Goal: Information Seeking & Learning: Learn about a topic

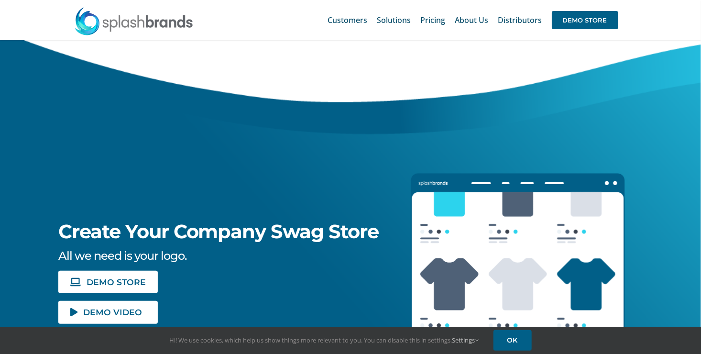
scroll to position [15, 0]
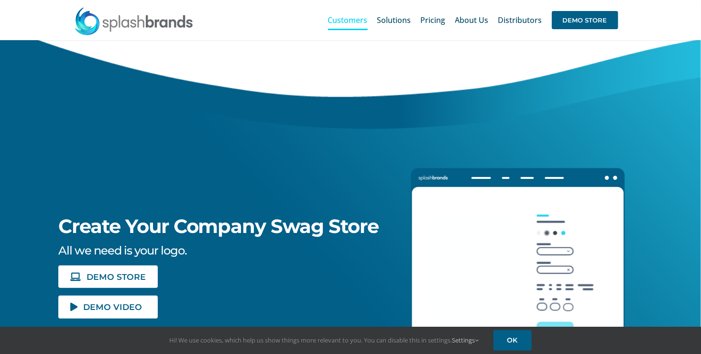
click at [344, 18] on span "Customers" at bounding box center [348, 20] width 40 height 8
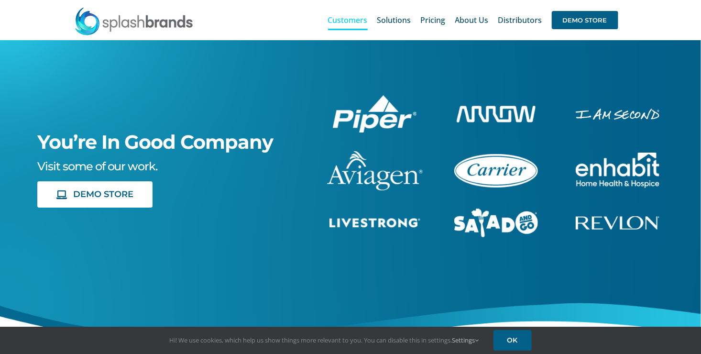
click at [387, 21] on span "Solutions" at bounding box center [394, 20] width 34 height 8
click at [430, 21] on span "Pricing" at bounding box center [433, 20] width 25 height 8
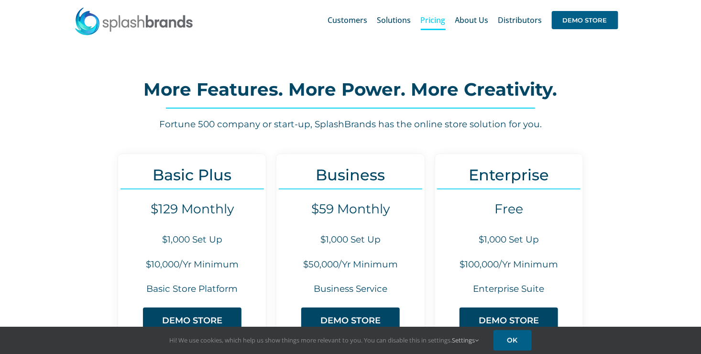
click at [469, 21] on span "About Us" at bounding box center [471, 20] width 33 height 8
click at [483, 42] on span "Our Story" at bounding box center [480, 43] width 31 height 9
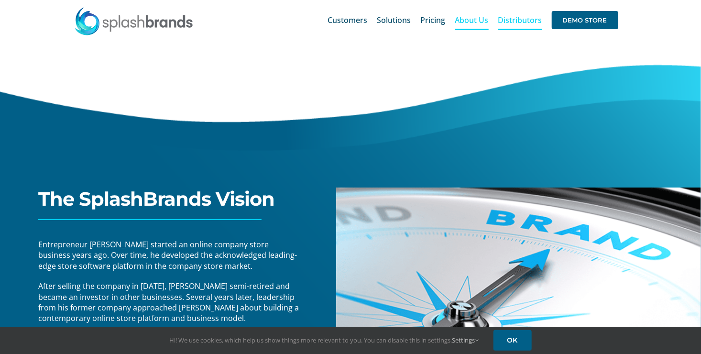
click at [506, 20] on span "Distributors" at bounding box center [520, 20] width 44 height 8
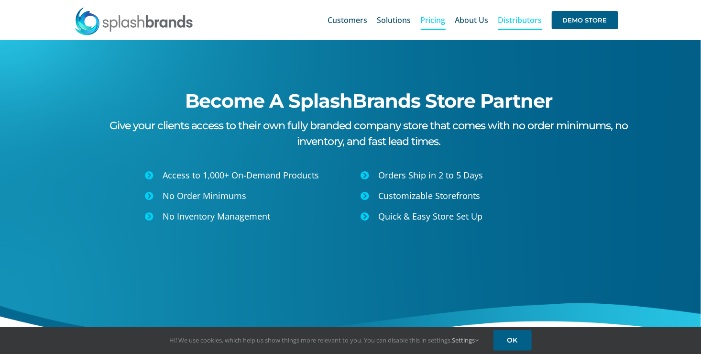
click at [435, 18] on span "Pricing" at bounding box center [433, 20] width 25 height 8
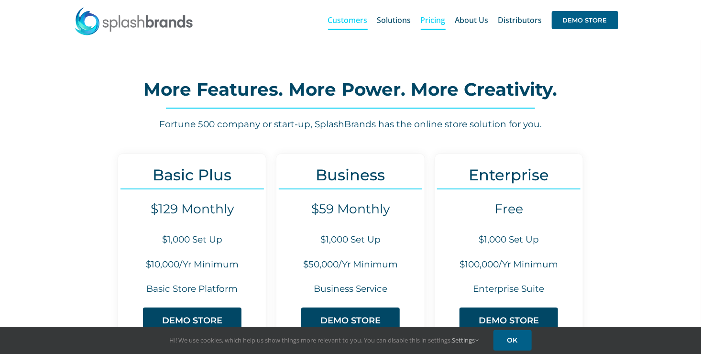
click at [360, 18] on span "Customers" at bounding box center [348, 20] width 40 height 8
